Goal: Information Seeking & Learning: Learn about a topic

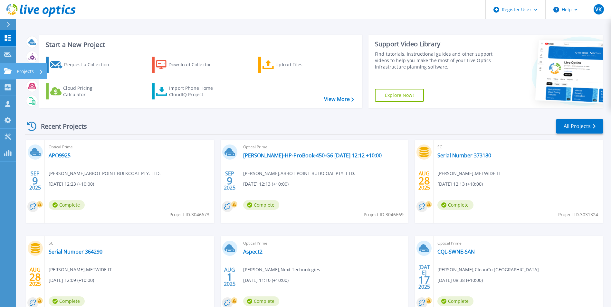
click at [9, 69] on icon at bounding box center [8, 70] width 8 height 5
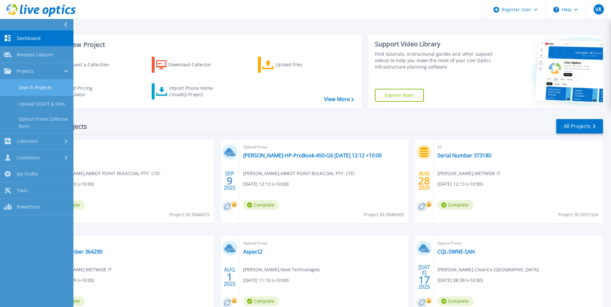
click at [45, 88] on link "Search Projects" at bounding box center [36, 88] width 73 height 16
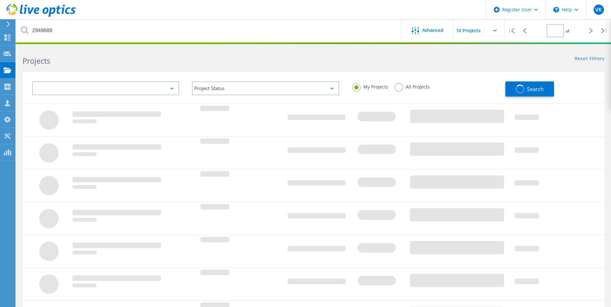
type input "1"
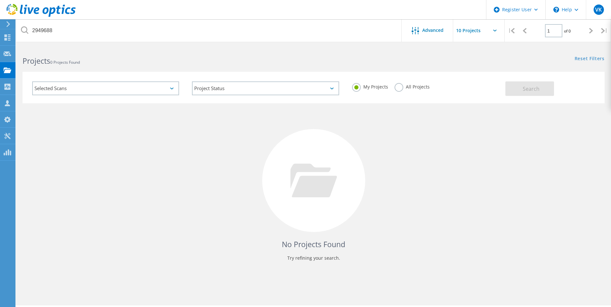
click at [415, 88] on label "All Projects" at bounding box center [412, 86] width 35 height 6
click at [0, 0] on input "All Projects" at bounding box center [0, 0] width 0 height 0
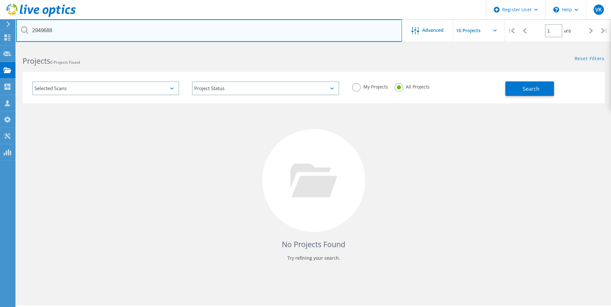
click at [46, 24] on input "2949688" at bounding box center [209, 30] width 386 height 23
click at [45, 29] on input "2949688" at bounding box center [209, 30] width 386 height 23
paste input "82385"
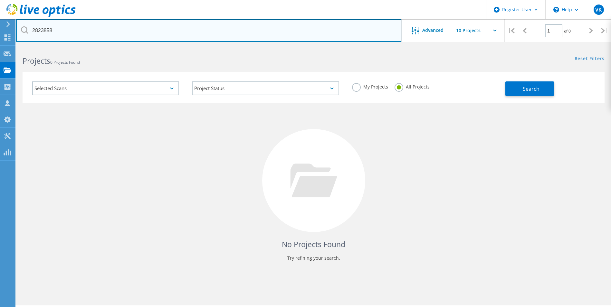
type input "2823858"
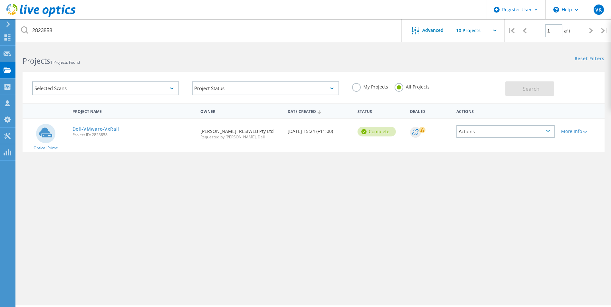
drag, startPoint x: 100, startPoint y: 126, endPoint x: 169, endPoint y: 140, distance: 70.6
click at [100, 127] on link "Dell-VMware-VxRail" at bounding box center [95, 129] width 47 height 5
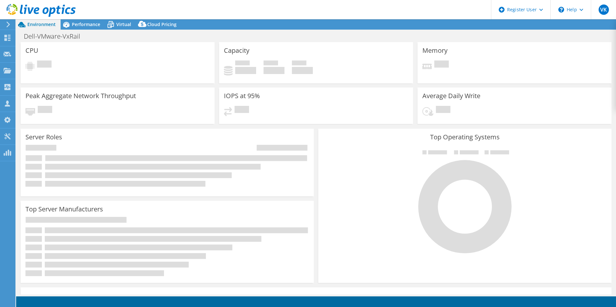
select select "[GEOGRAPHIC_DATA]"
select select "AUD"
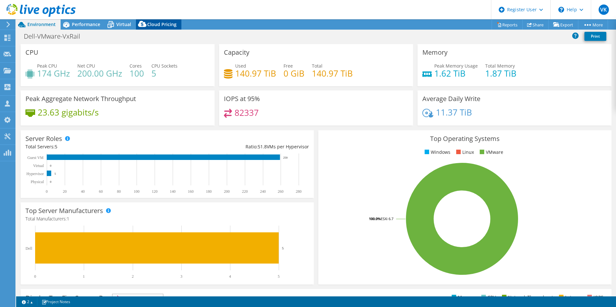
drag, startPoint x: 119, startPoint y: 22, endPoint x: 142, endPoint y: 31, distance: 24.4
click at [120, 22] on span "Virtual" at bounding box center [123, 24] width 15 height 6
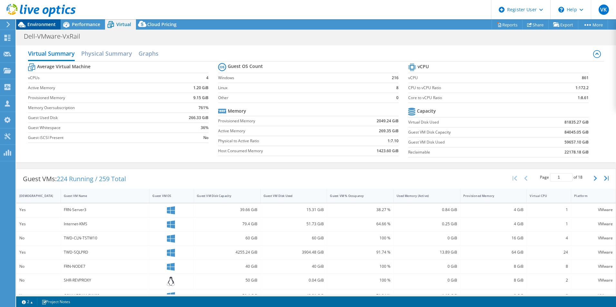
drag, startPoint x: 43, startPoint y: 24, endPoint x: 49, endPoint y: 28, distance: 6.9
click at [43, 24] on span "Environment" at bounding box center [41, 24] width 28 height 6
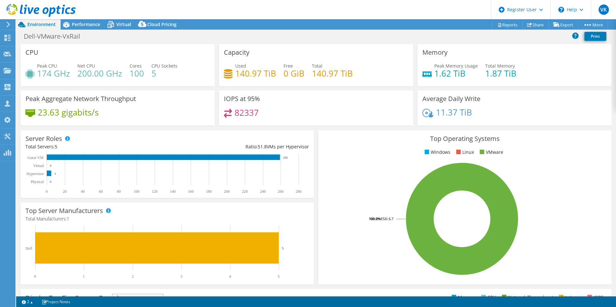
click at [351, 175] on rect at bounding box center [462, 219] width 278 height 113
click at [120, 24] on span "Virtual" at bounding box center [123, 24] width 15 height 6
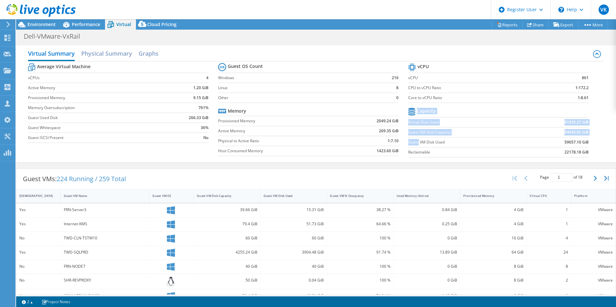
drag, startPoint x: 416, startPoint y: 140, endPoint x: 595, endPoint y: 145, distance: 179.5
click at [591, 143] on section "vCPU vCPU 861 CPU to vCPU Ratio 1:172.2 Core to vCPU Ratio 1:8.61 Capacity Virt…" at bounding box center [503, 111] width 190 height 99
drag, startPoint x: 595, startPoint y: 145, endPoint x: 613, endPoint y: 154, distance: 20.2
click at [606, 148] on div "Virtual Summary Physical Summary Graphs Average Virtual Machine vCPUs 4 Active …" at bounding box center [316, 103] width 600 height 117
click at [87, 21] on div "Performance" at bounding box center [83, 24] width 44 height 10
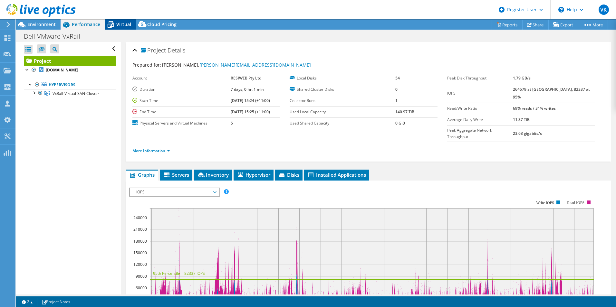
click at [128, 27] on span "Virtual" at bounding box center [123, 24] width 15 height 6
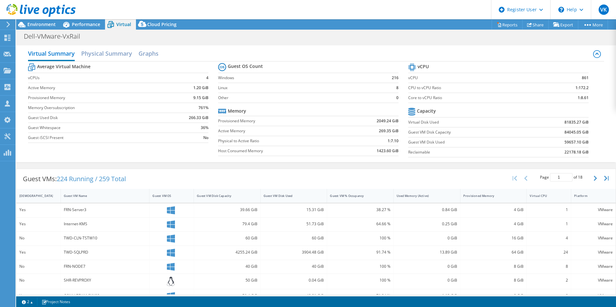
drag, startPoint x: 449, startPoint y: 214, endPoint x: 453, endPoint y: 215, distance: 4.3
click at [450, 214] on div "0.84 GiB" at bounding box center [427, 211] width 67 height 14
